Goal: Task Accomplishment & Management: Manage account settings

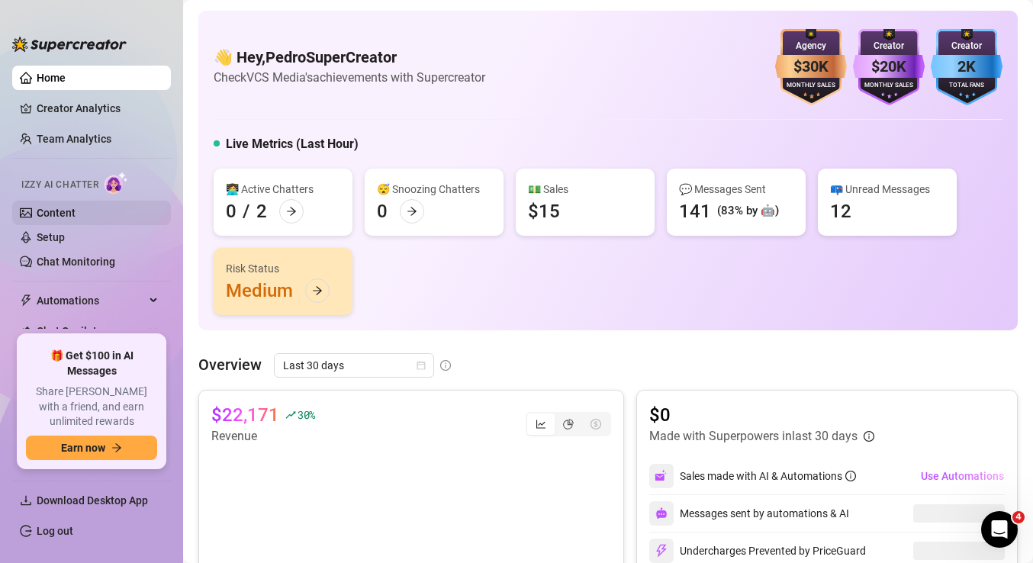
click at [73, 218] on link "Content" at bounding box center [56, 213] width 39 height 12
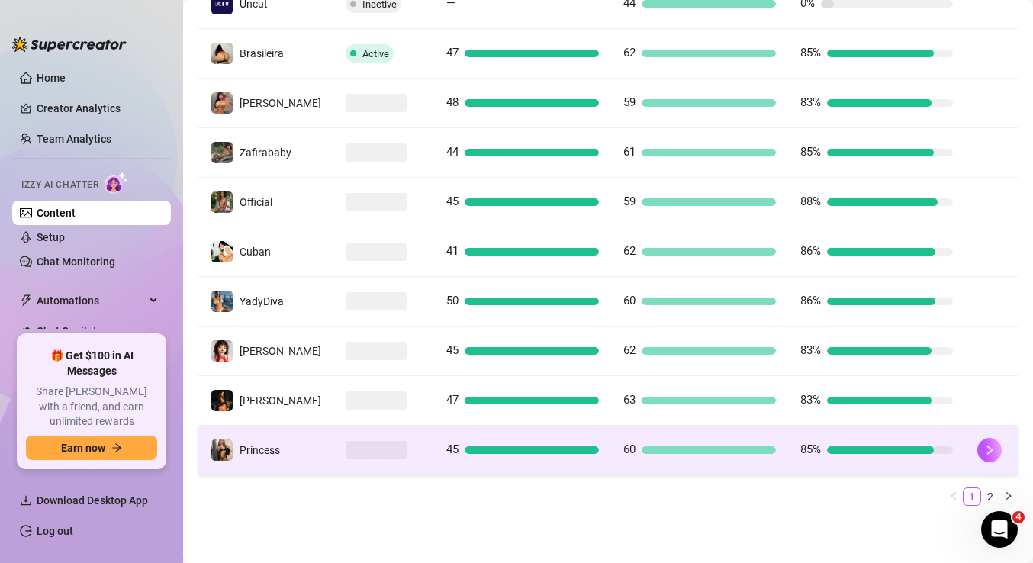
scroll to position [381, 0]
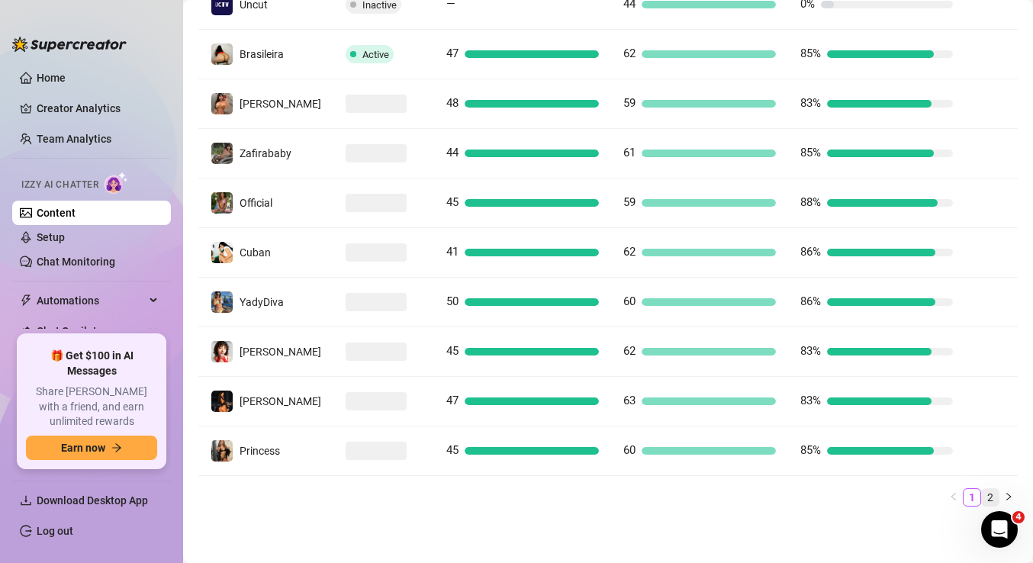
click at [991, 490] on link "2" at bounding box center [989, 497] width 17 height 17
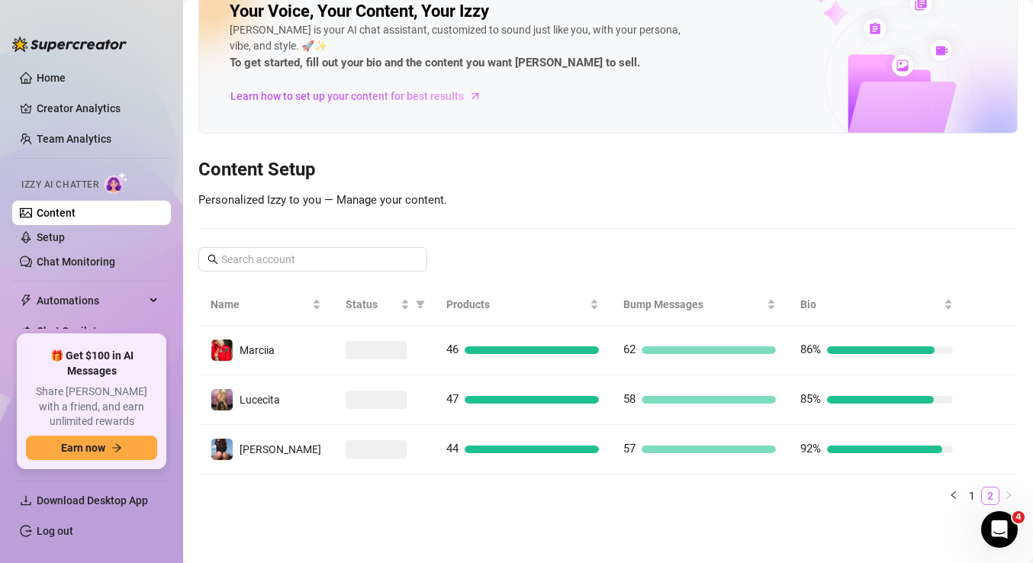
scroll to position [34, 0]
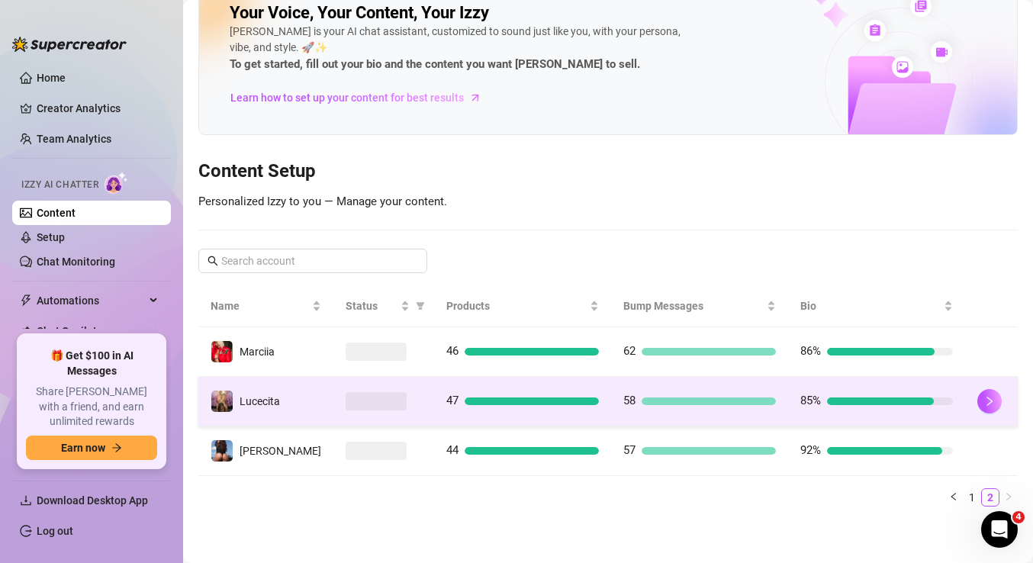
click at [408, 395] on div at bounding box center [383, 401] width 76 height 18
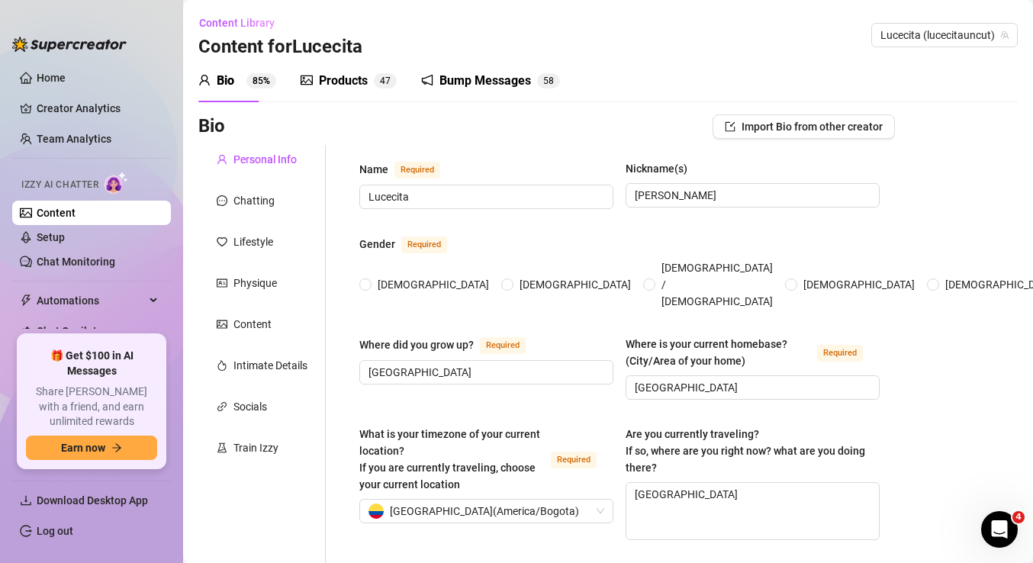
radio input "true"
type input "[DATE]"
click at [368, 85] on div "Products 4 7" at bounding box center [348, 81] width 96 height 18
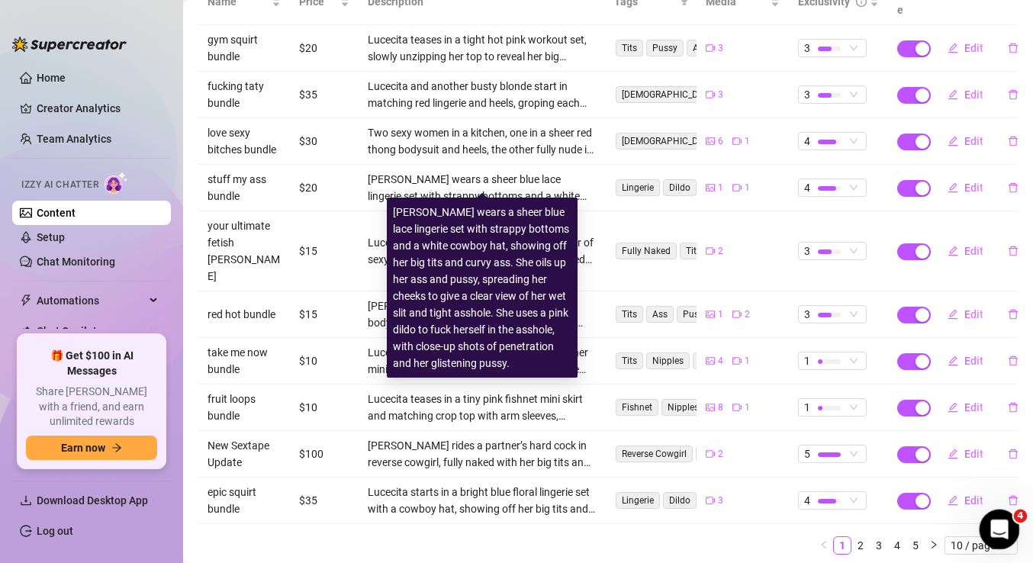
scroll to position [225, 0]
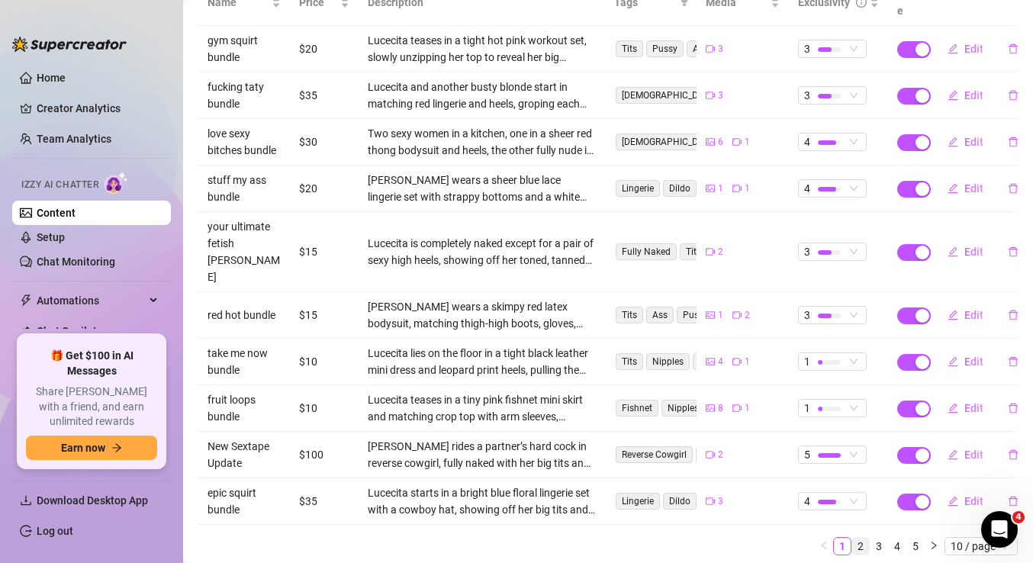
click at [859, 538] on link "2" at bounding box center [860, 546] width 17 height 17
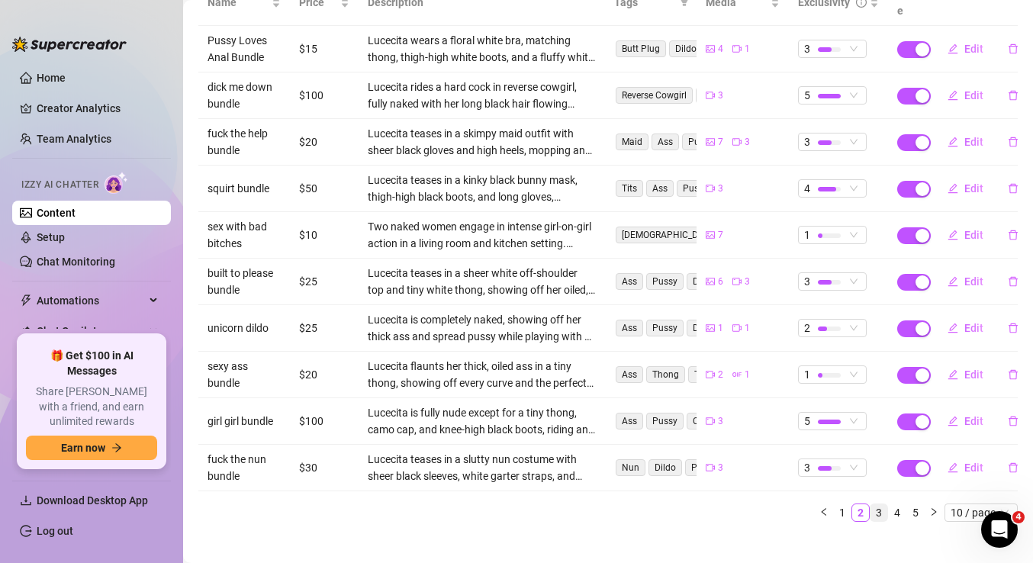
click at [883, 504] on link "3" at bounding box center [878, 512] width 17 height 17
